Goal: Task Accomplishment & Management: Manage account settings

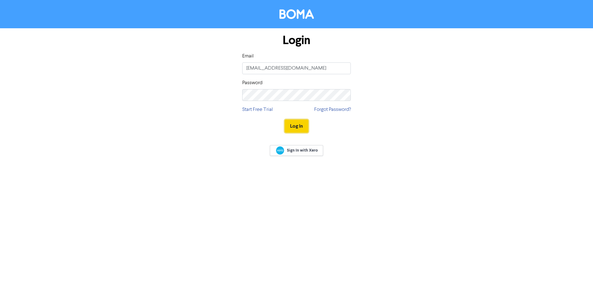
click at [289, 125] on button "Log In" at bounding box center [297, 125] width 24 height 13
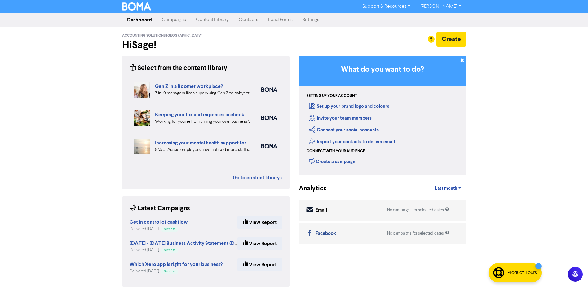
click at [248, 22] on link "Contacts" at bounding box center [248, 20] width 29 height 12
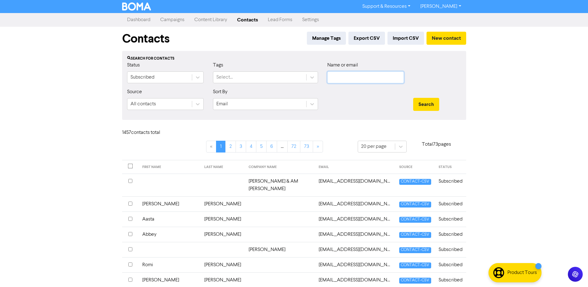
click at [354, 78] on input "text" at bounding box center [365, 77] width 77 height 12
type input "[PERSON_NAME]"
click at [413, 98] on button "Search" at bounding box center [426, 104] width 26 height 13
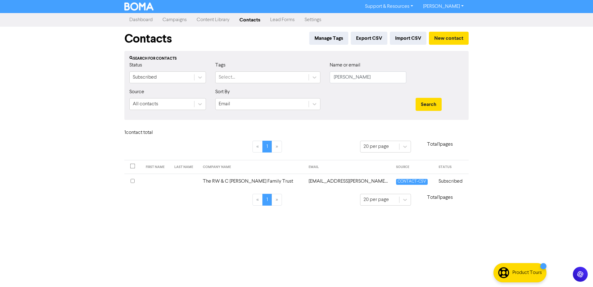
click at [220, 181] on td "The RW & C [PERSON_NAME] Family Trust" at bounding box center [252, 180] width 106 height 15
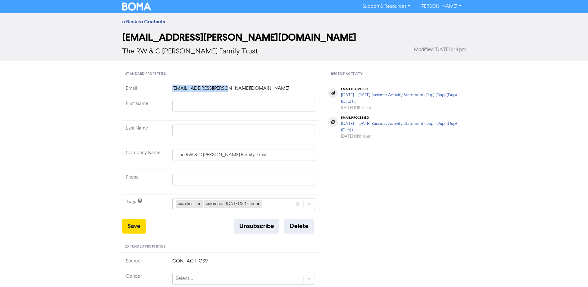
drag, startPoint x: 225, startPoint y: 90, endPoint x: 171, endPoint y: 90, distance: 53.3
click at [171, 90] on td "[EMAIL_ADDRESS][PERSON_NAME][DOMAIN_NAME]" at bounding box center [244, 90] width 150 height 11
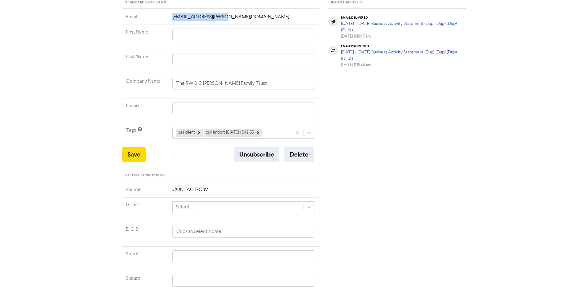
scroll to position [47, 0]
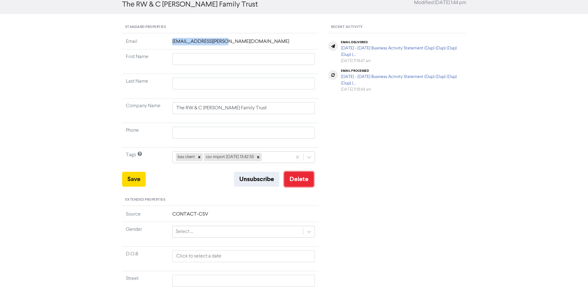
click at [299, 179] on button "Delete" at bounding box center [298, 178] width 29 height 15
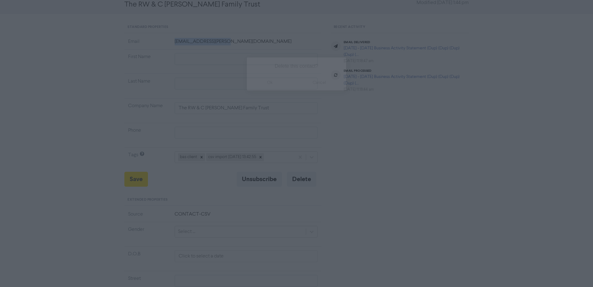
click at [275, 80] on button "ok" at bounding box center [270, 83] width 46 height 16
